Goal: Task Accomplishment & Management: Manage account settings

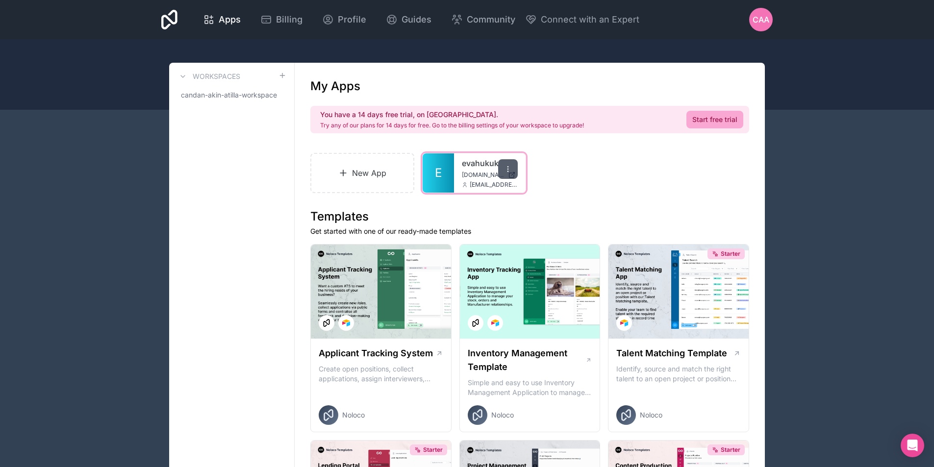
click at [499, 167] on div at bounding box center [508, 169] width 20 height 20
click at [448, 160] on link "E" at bounding box center [438, 172] width 31 height 39
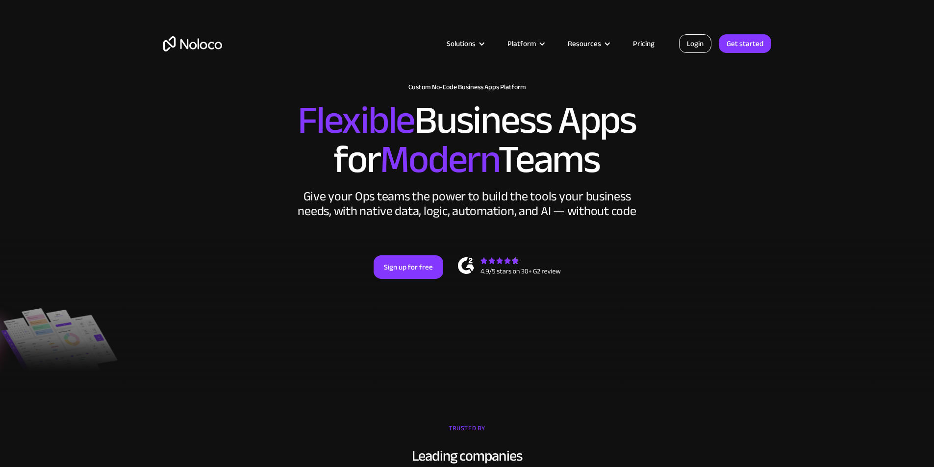
click at [700, 47] on link "Login" at bounding box center [695, 43] width 32 height 19
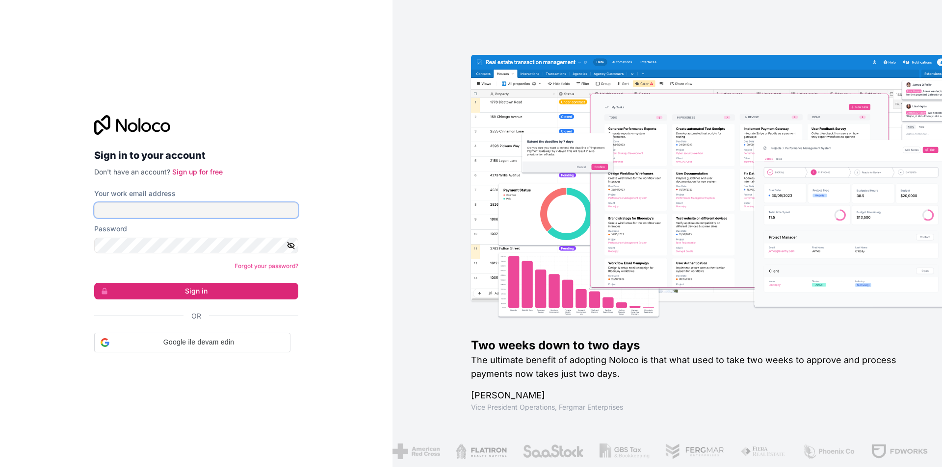
type input "[EMAIL_ADDRESS][DOMAIN_NAME]"
drag, startPoint x: 0, startPoint y: 0, endPoint x: 183, endPoint y: 213, distance: 281.0
click at [183, 213] on input "[EMAIL_ADDRESS][DOMAIN_NAME]" at bounding box center [196, 211] width 204 height 16
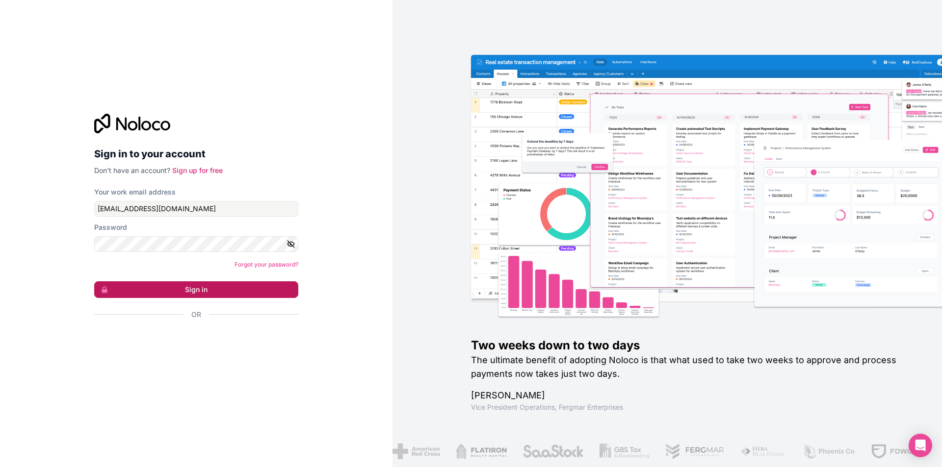
click at [133, 288] on button "Sign in" at bounding box center [196, 289] width 204 height 17
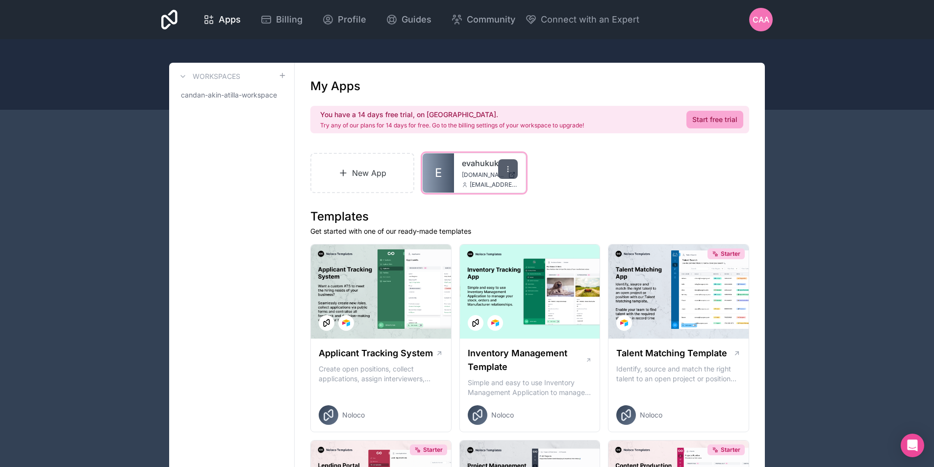
click at [504, 171] on icon at bounding box center [508, 169] width 8 height 8
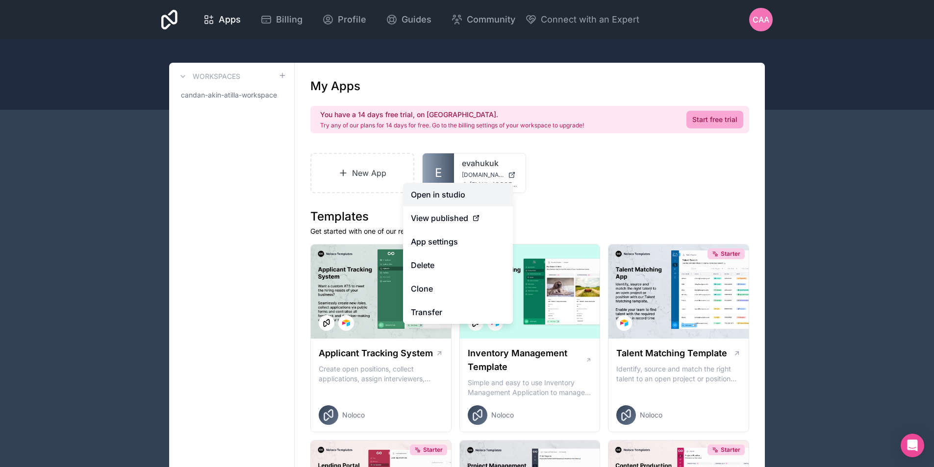
click at [485, 194] on link "Open in studio" at bounding box center [458, 195] width 110 height 24
